Goal: Task Accomplishment & Management: Complete application form

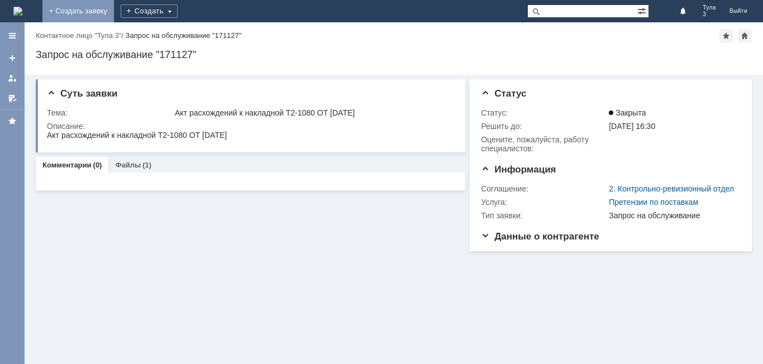
click at [114, 9] on link "+ Создать заявку" at bounding box center [78, 11] width 72 height 22
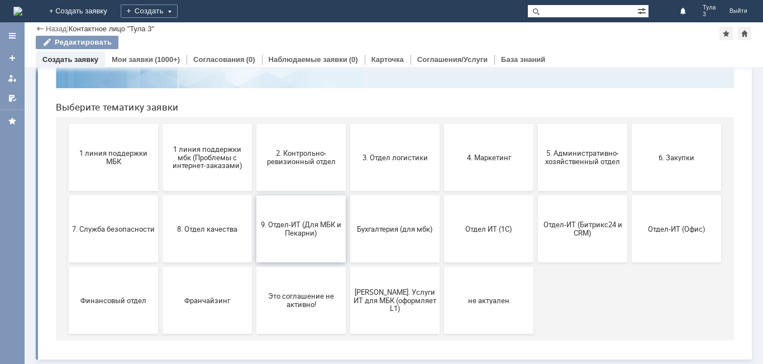
scroll to position [91, 0]
drag, startPoint x: 288, startPoint y: 235, endPoint x: 337, endPoint y: 225, distance: 50.1
click at [288, 235] on span "9. Отдел-ИТ (Для МБК и Пекарни)" at bounding box center [301, 229] width 83 height 17
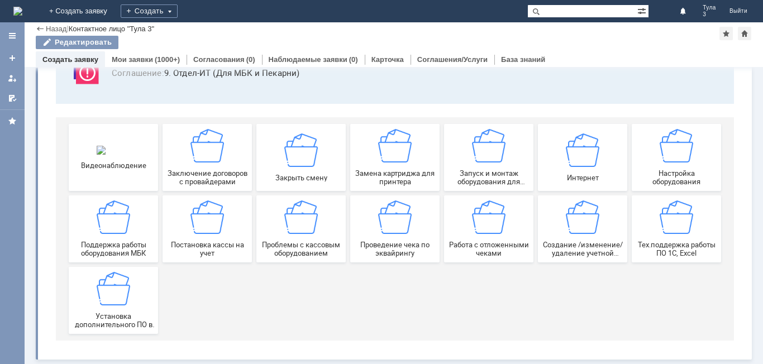
scroll to position [93, 0]
click at [477, 253] on span "Работа с отложенными чеками" at bounding box center [489, 249] width 83 height 17
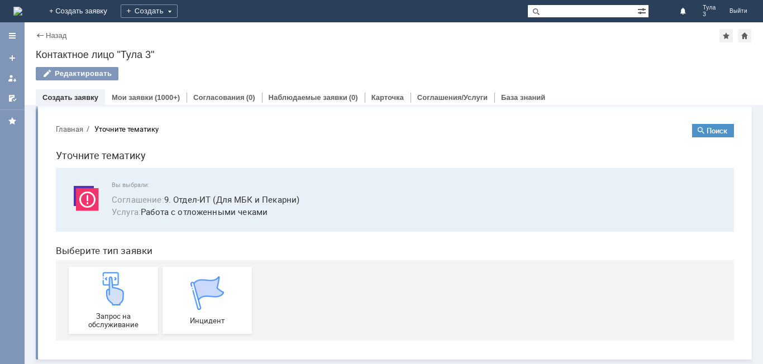
scroll to position [0, 0]
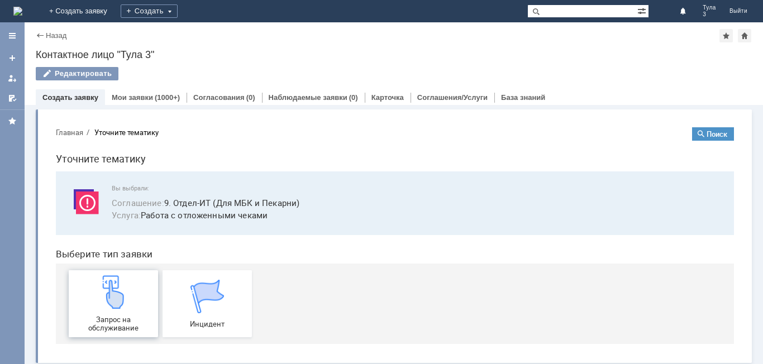
click at [117, 306] on img at bounding box center [114, 292] width 34 height 34
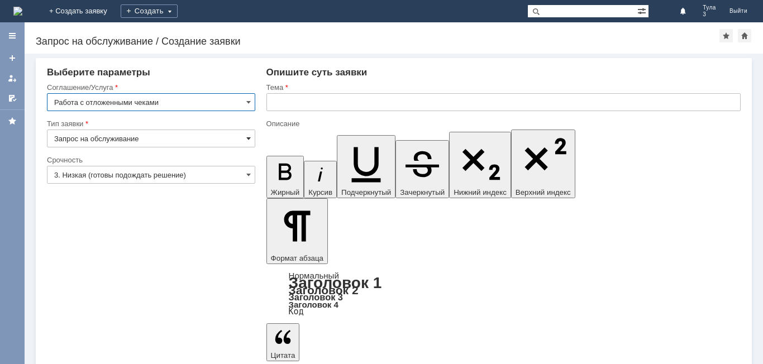
click at [248, 138] on span at bounding box center [248, 138] width 4 height 9
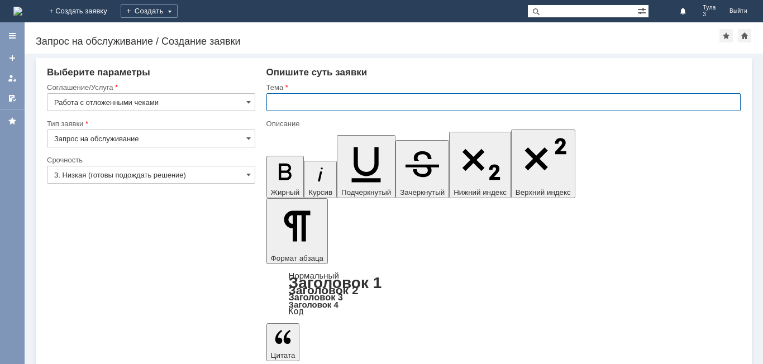
click at [286, 105] on input "text" at bounding box center [504, 102] width 474 height 18
type input "Запрос на обслуживание"
type input "Удалить отложенные чеки от [DATE]"
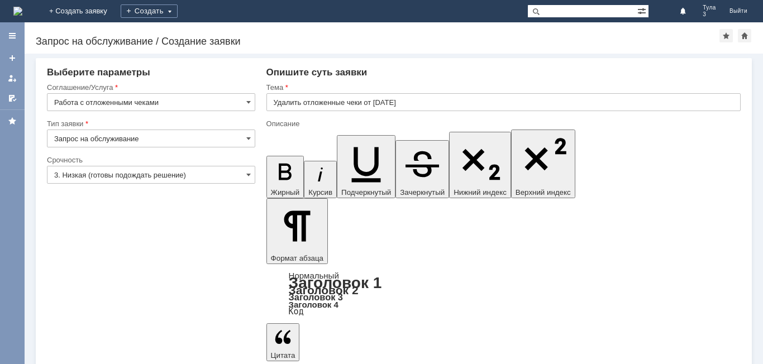
click at [406, 76] on div "Опишите суть заявки" at bounding box center [504, 72] width 474 height 11
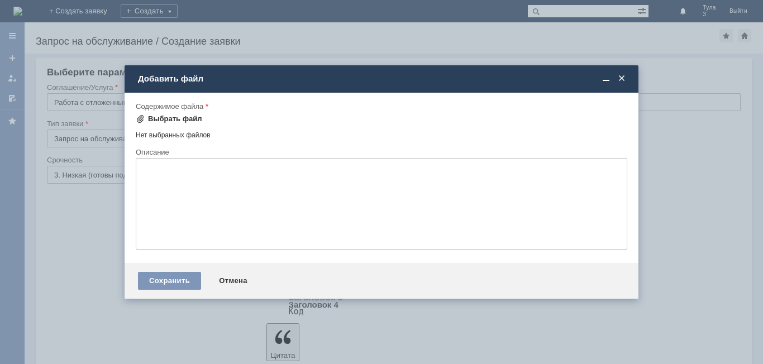
click at [186, 119] on div "Выбрать файл" at bounding box center [175, 119] width 54 height 9
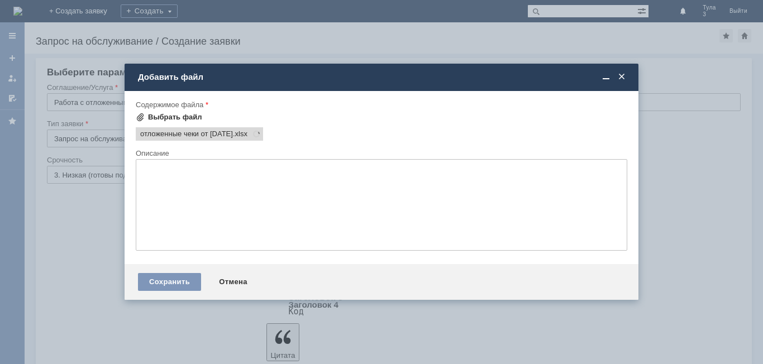
scroll to position [0, 0]
click at [173, 280] on div "Сохранить" at bounding box center [169, 282] width 63 height 18
